Goal: Check status

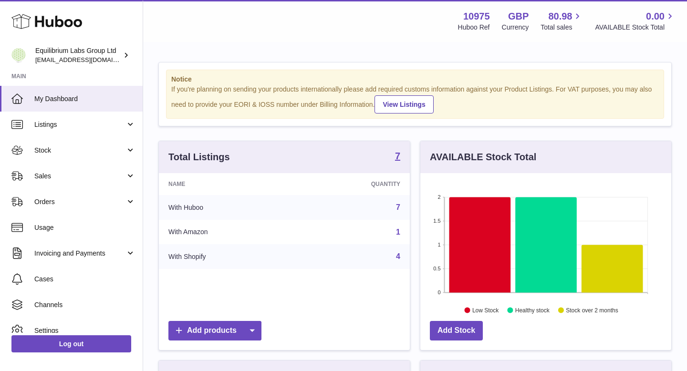
scroll to position [149, 251]
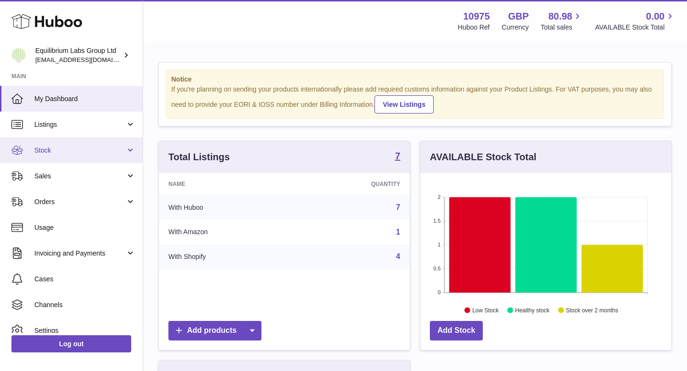
click at [104, 148] on span "Stock" at bounding box center [79, 150] width 91 height 9
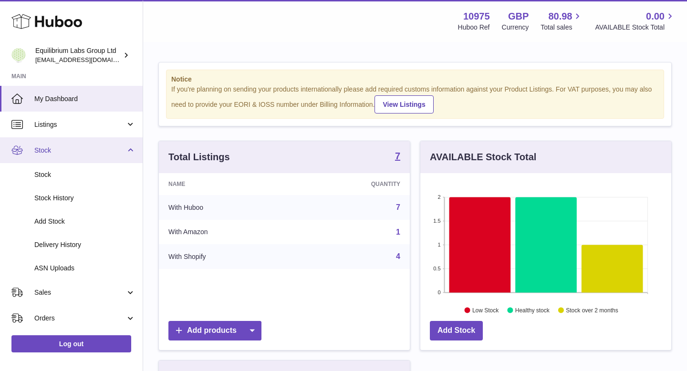
click at [116, 155] on link "Stock" at bounding box center [71, 150] width 143 height 26
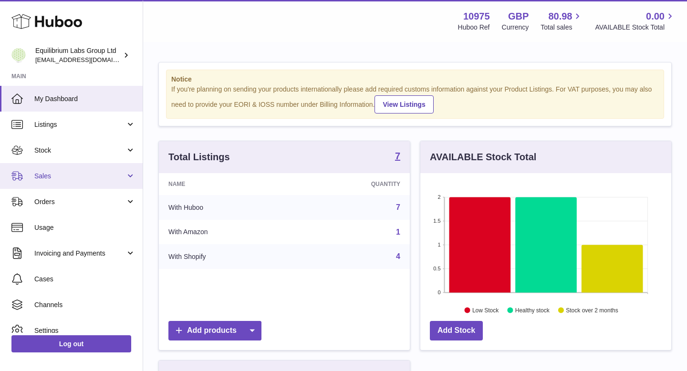
click at [104, 180] on span "Sales" at bounding box center [79, 176] width 91 height 9
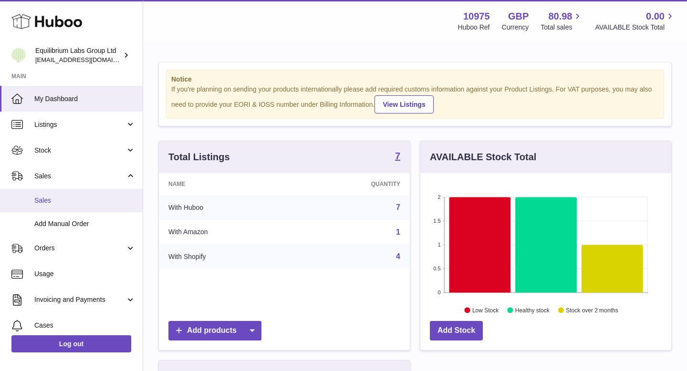
click at [96, 205] on span "Sales" at bounding box center [84, 200] width 101 height 9
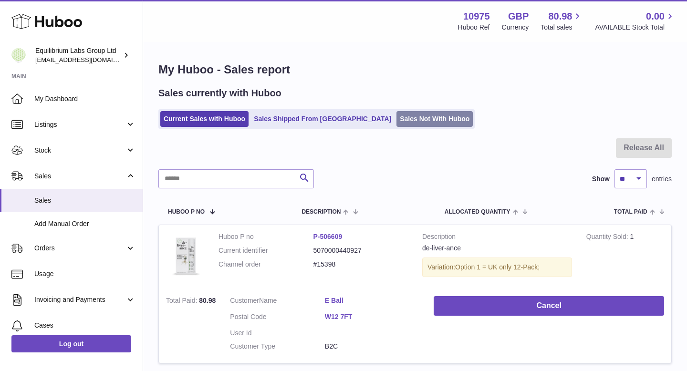
click at [396, 118] on link "Sales Not With Huboo" at bounding box center [434, 119] width 76 height 16
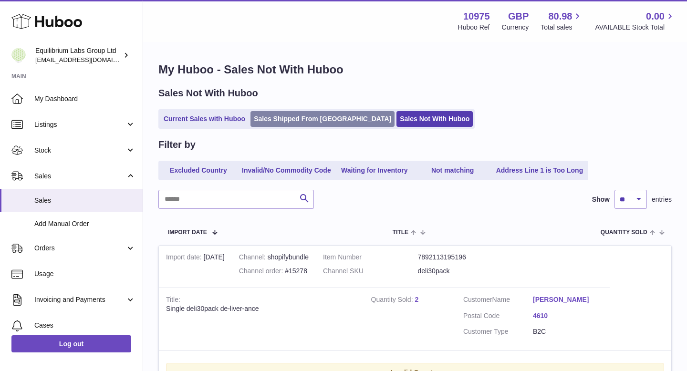
click at [311, 122] on link "Sales Shipped From [GEOGRAPHIC_DATA]" at bounding box center [322, 119] width 144 height 16
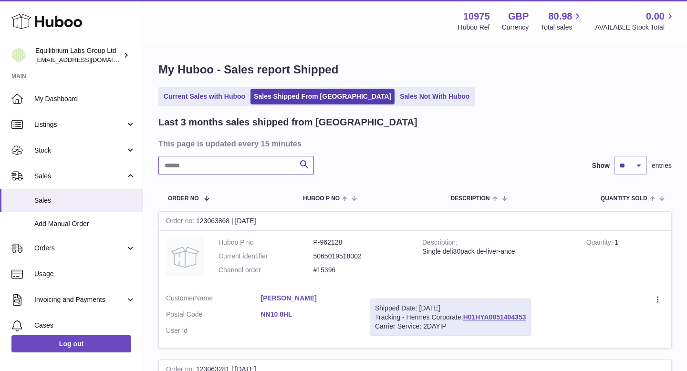
click at [265, 167] on input "text" at bounding box center [235, 165] width 155 height 19
type input "*"
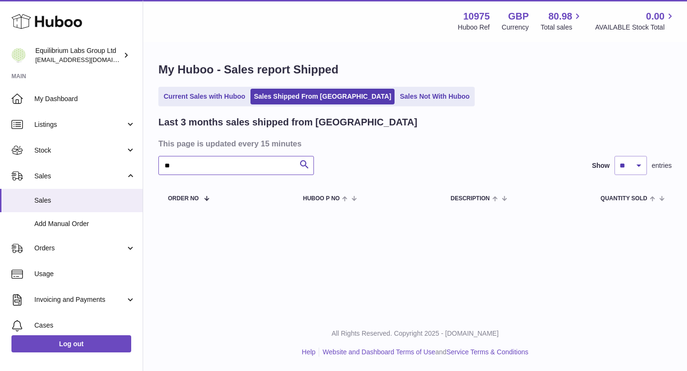
type input "*"
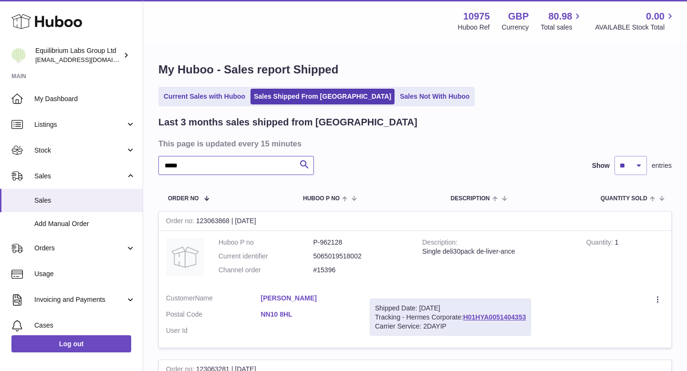
type input "*****"
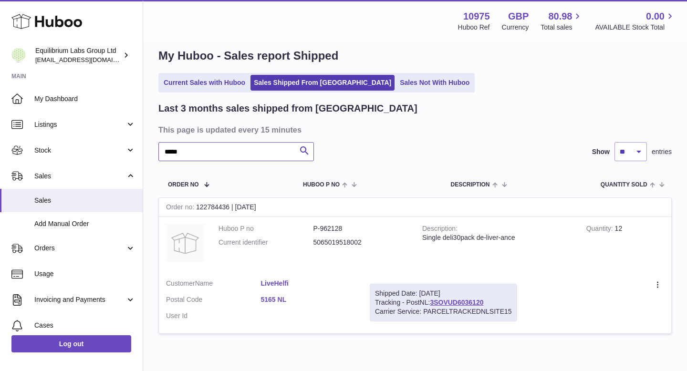
scroll to position [14, 0]
click at [437, 300] on link "3SOVUD6036120" at bounding box center [456, 302] width 53 height 8
drag, startPoint x: 424, startPoint y: 310, endPoint x: 520, endPoint y: 311, distance: 96.3
click at [520, 311] on td "Shipped Date: 13th Aug 2025 Tracking - PostNL: 3SOVUD6036120 Carrier Service: P…" at bounding box center [443, 302] width 162 height 62
click at [453, 298] on div "Shipped Date: 13th Aug 2025 Tracking - PostNL: 3SOVUD6036120 Carrier Service: P…" at bounding box center [443, 302] width 147 height 38
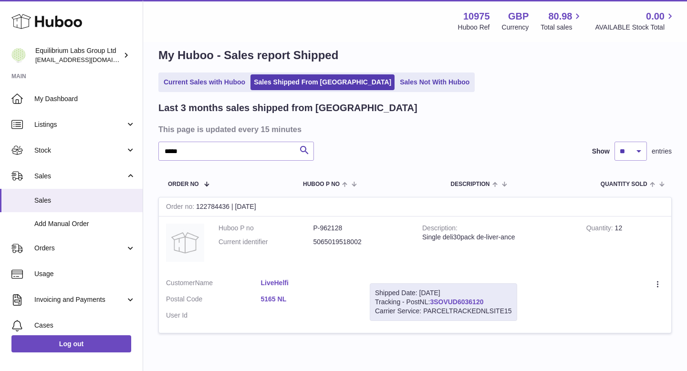
click at [452, 299] on link "3SOVUD6036120" at bounding box center [456, 302] width 53 height 8
